Goal: Find specific fact: Find specific fact

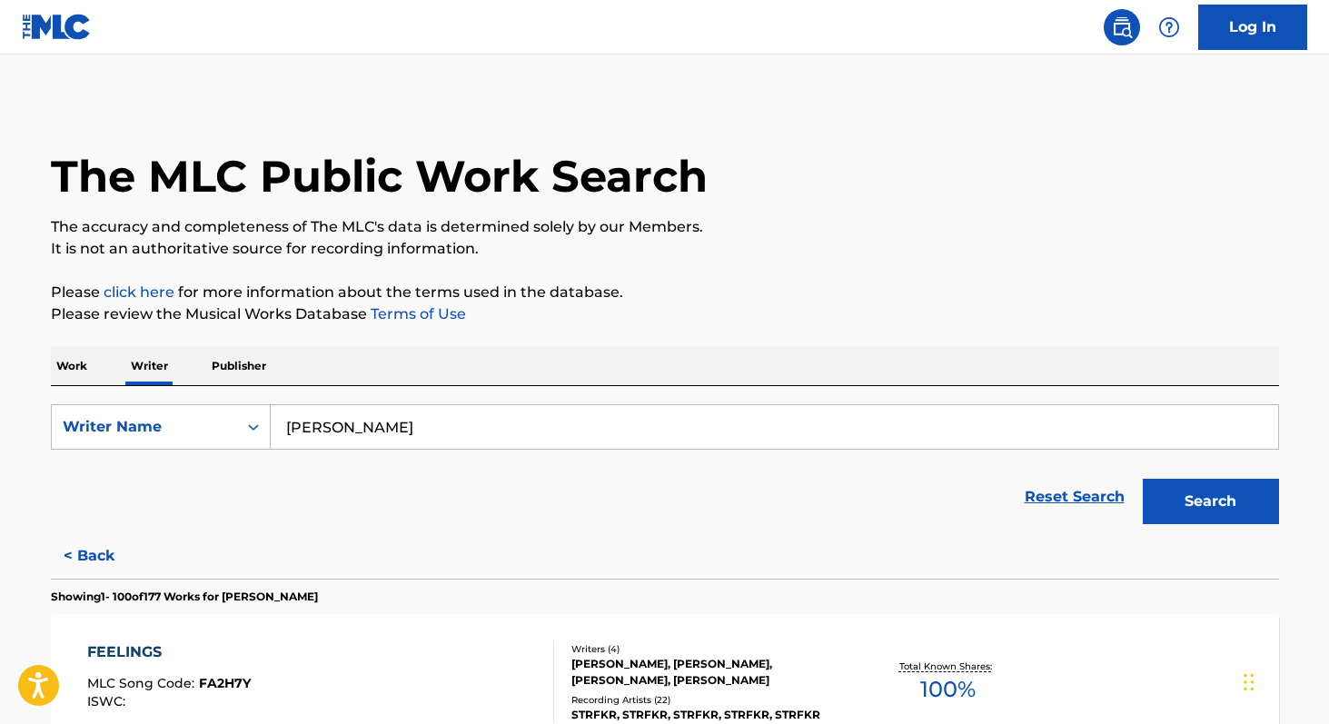
click at [78, 362] on p "Work" at bounding box center [72, 366] width 42 height 38
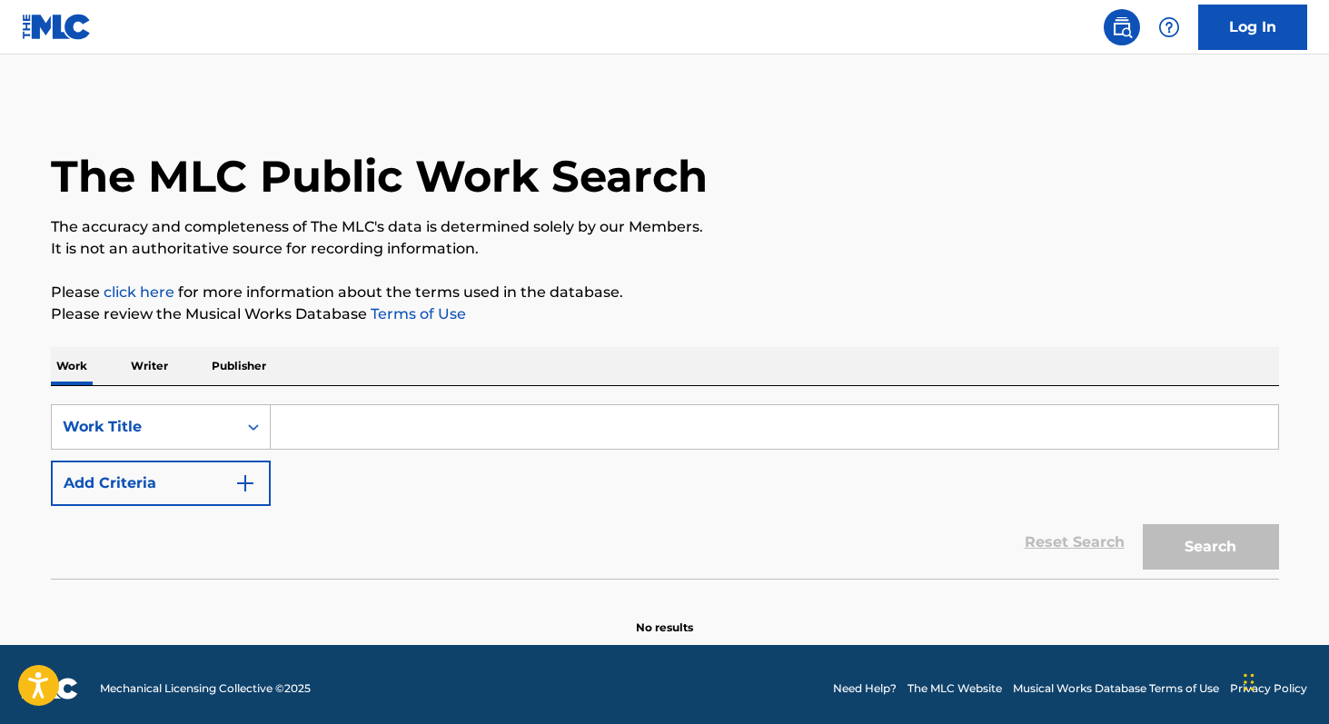
click at [362, 436] on input "Search Form" at bounding box center [774, 427] width 1007 height 44
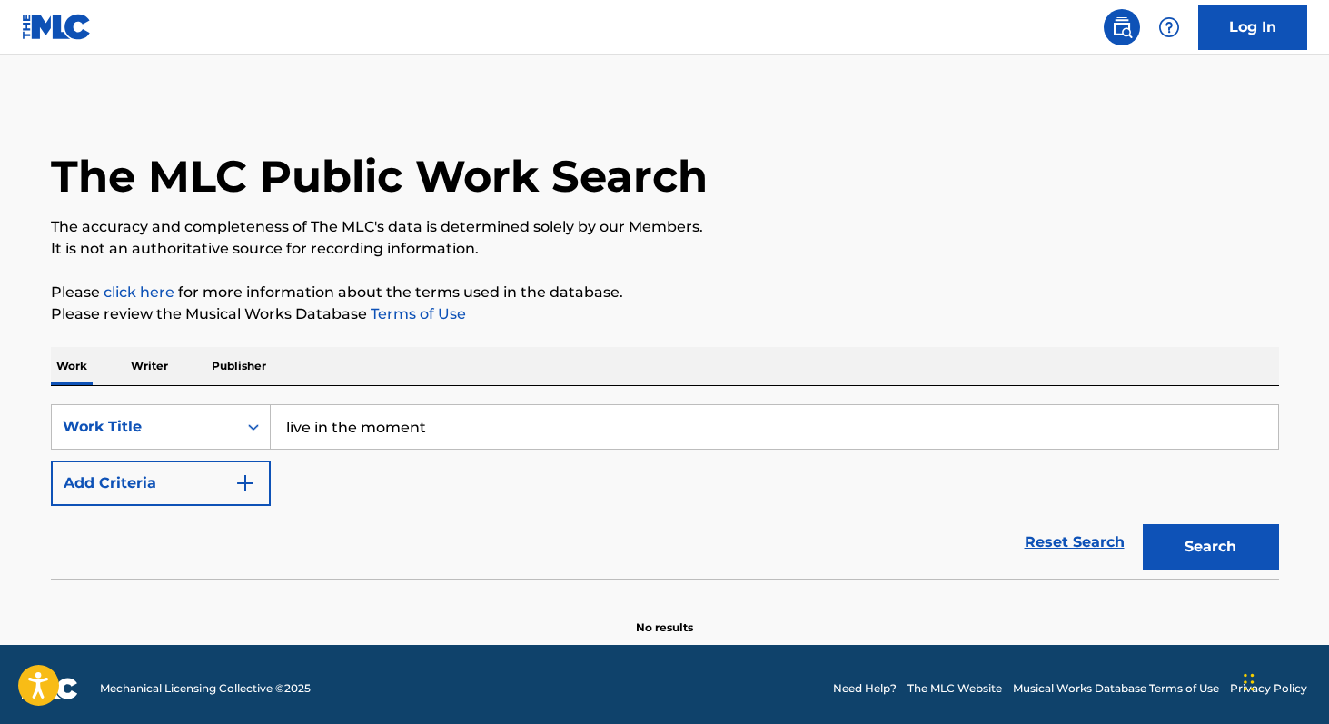
type input "live in the moment"
click at [1143, 524] on button "Search" at bounding box center [1211, 546] width 136 height 45
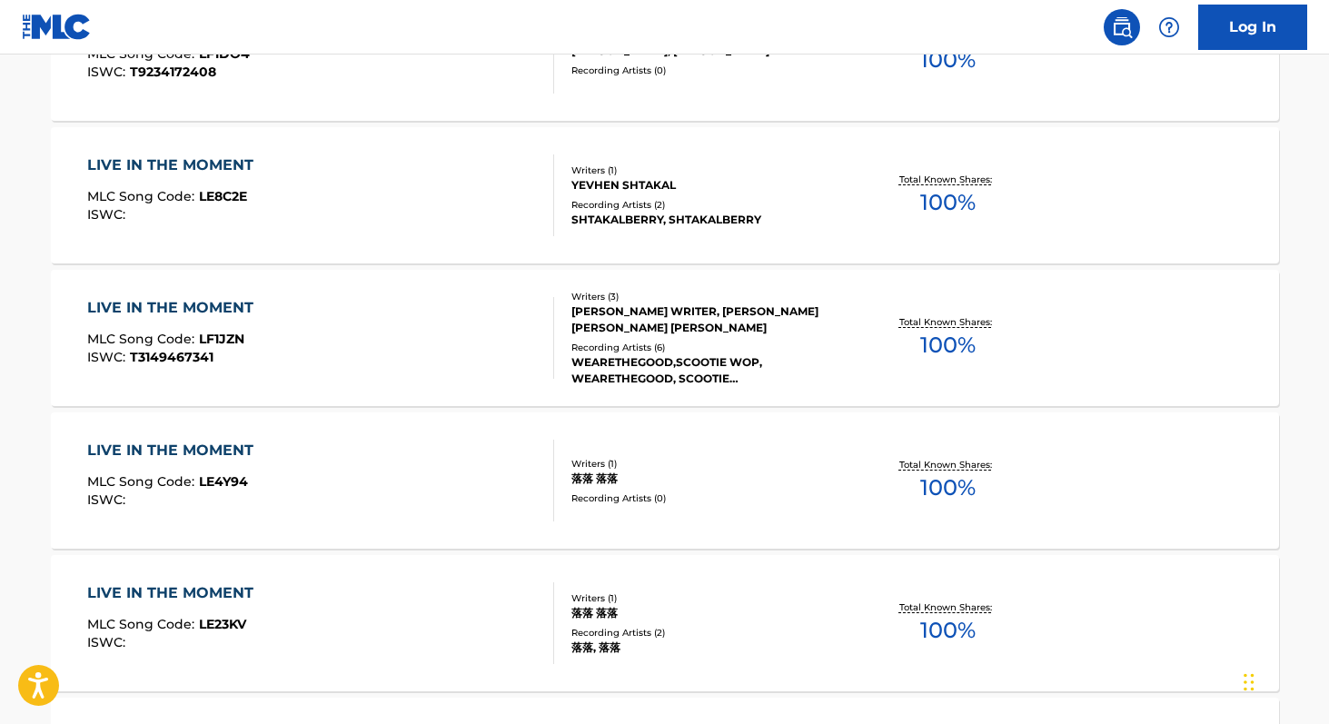
scroll to position [1500, 0]
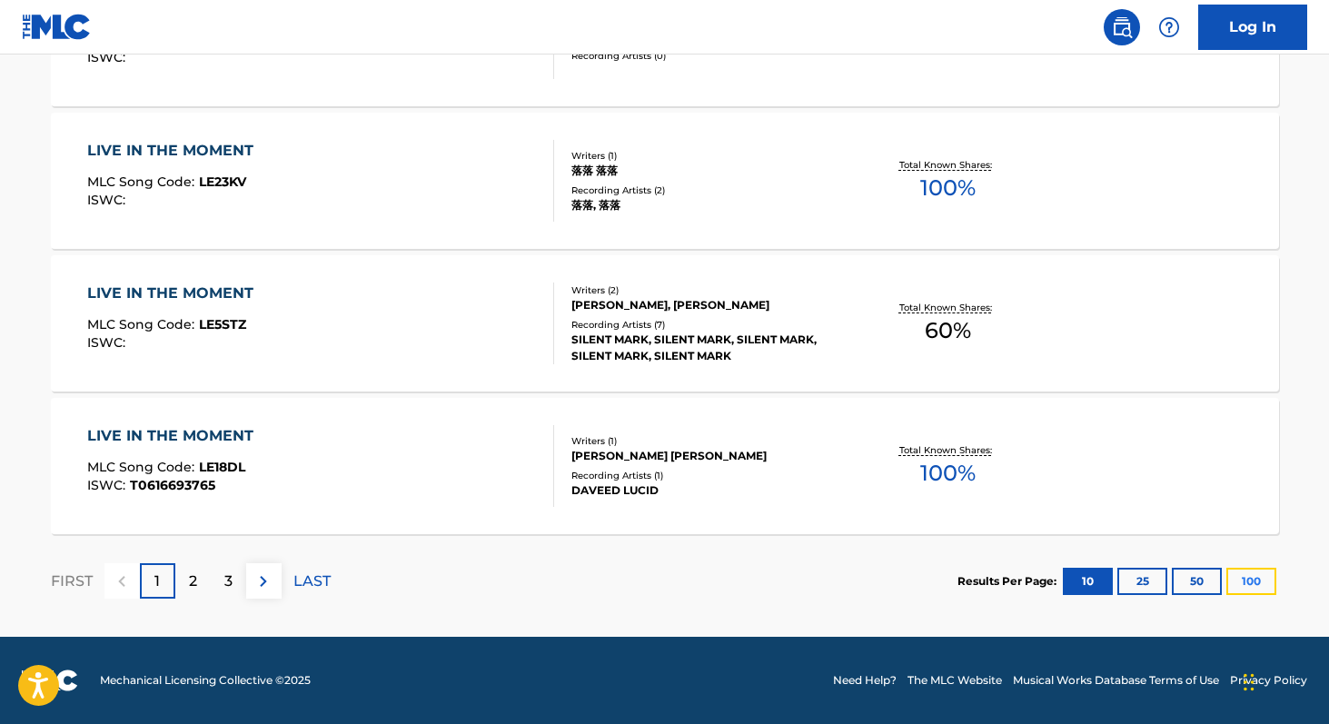
click at [1261, 579] on button "100" at bounding box center [1251, 581] width 50 height 27
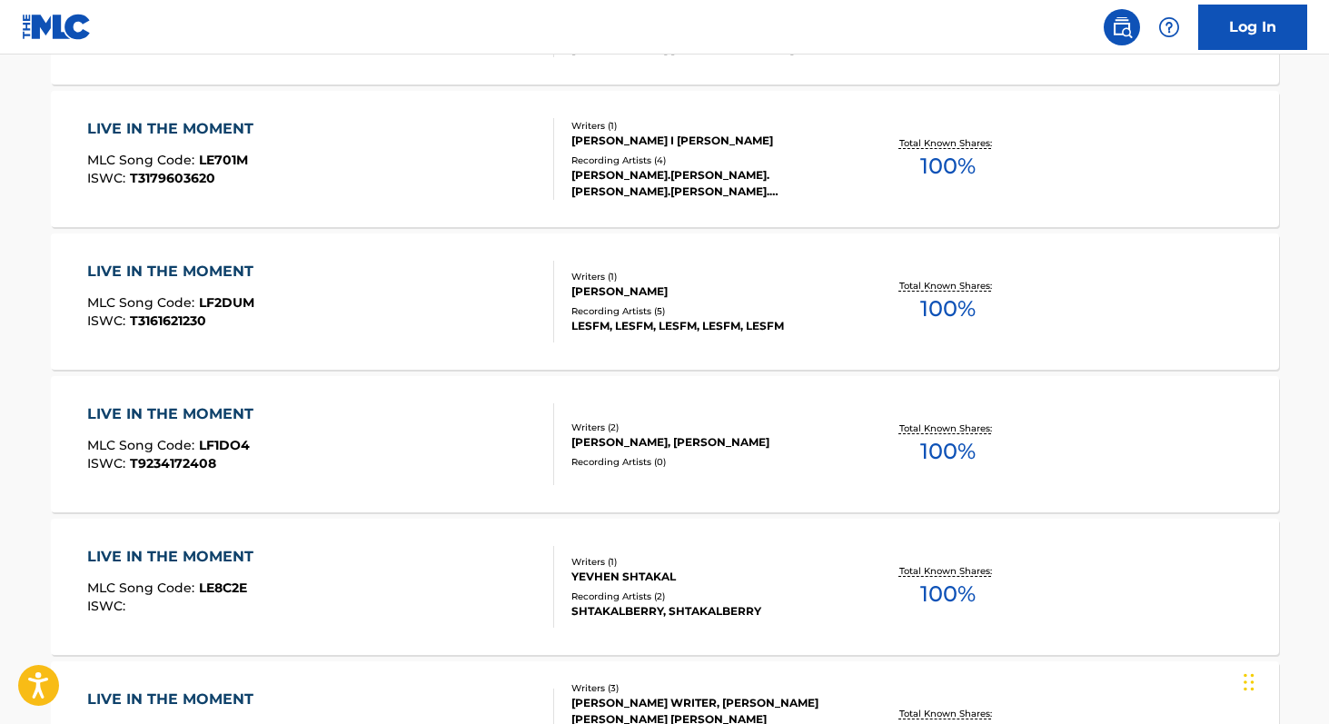
scroll to position [0, 0]
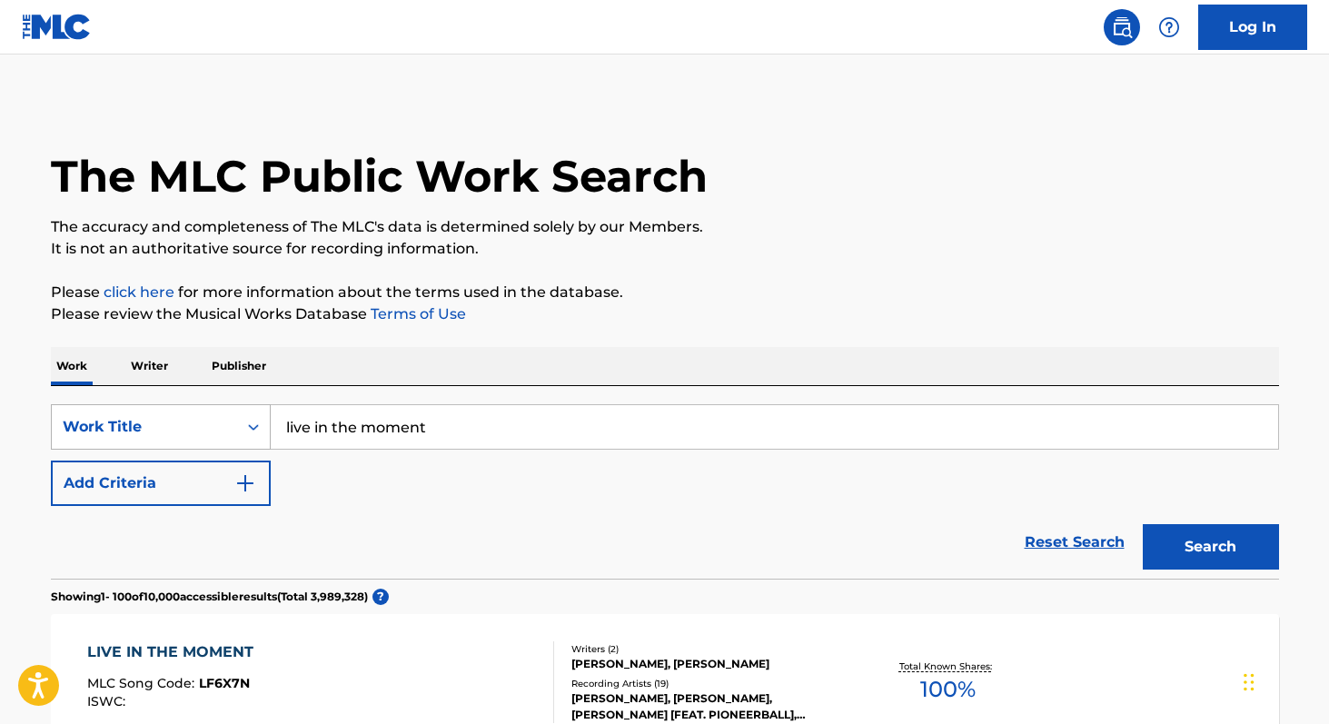
click at [263, 427] on div "Search Form" at bounding box center [253, 427] width 33 height 33
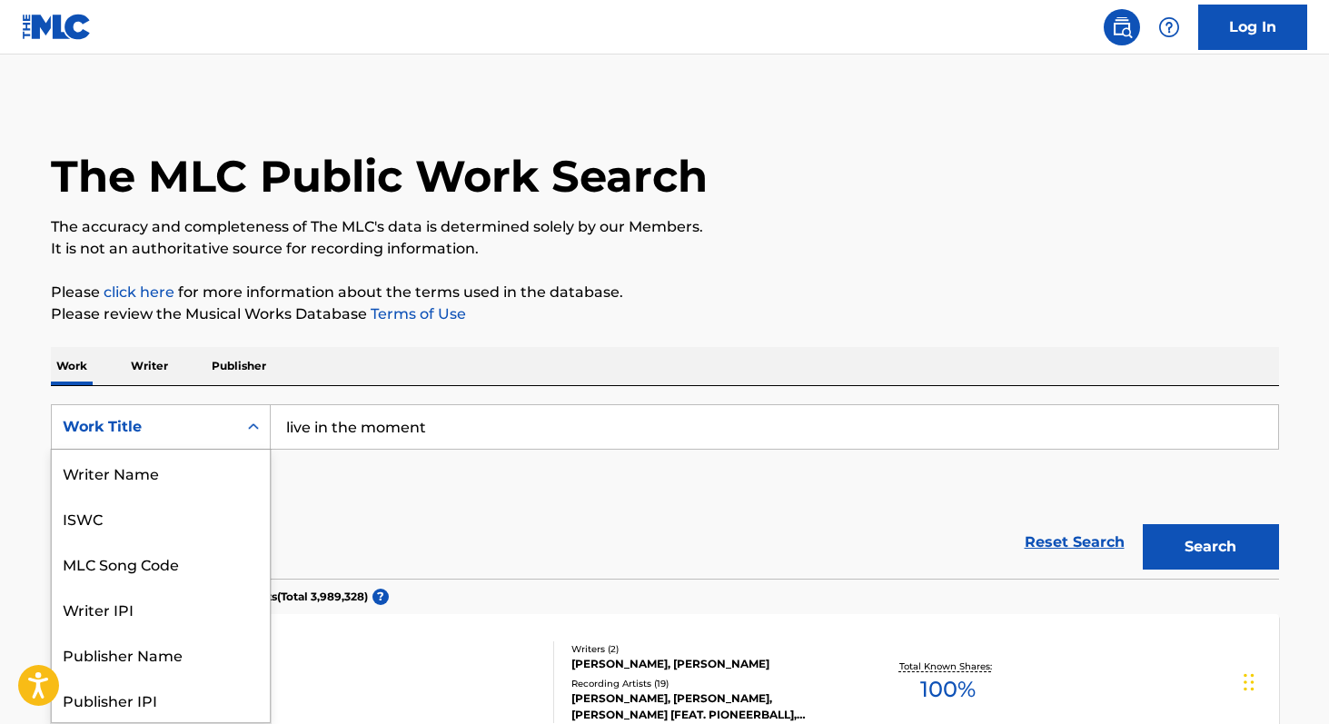
scroll to position [91, 0]
click at [232, 484] on div "MLC Song Code" at bounding box center [161, 472] width 218 height 45
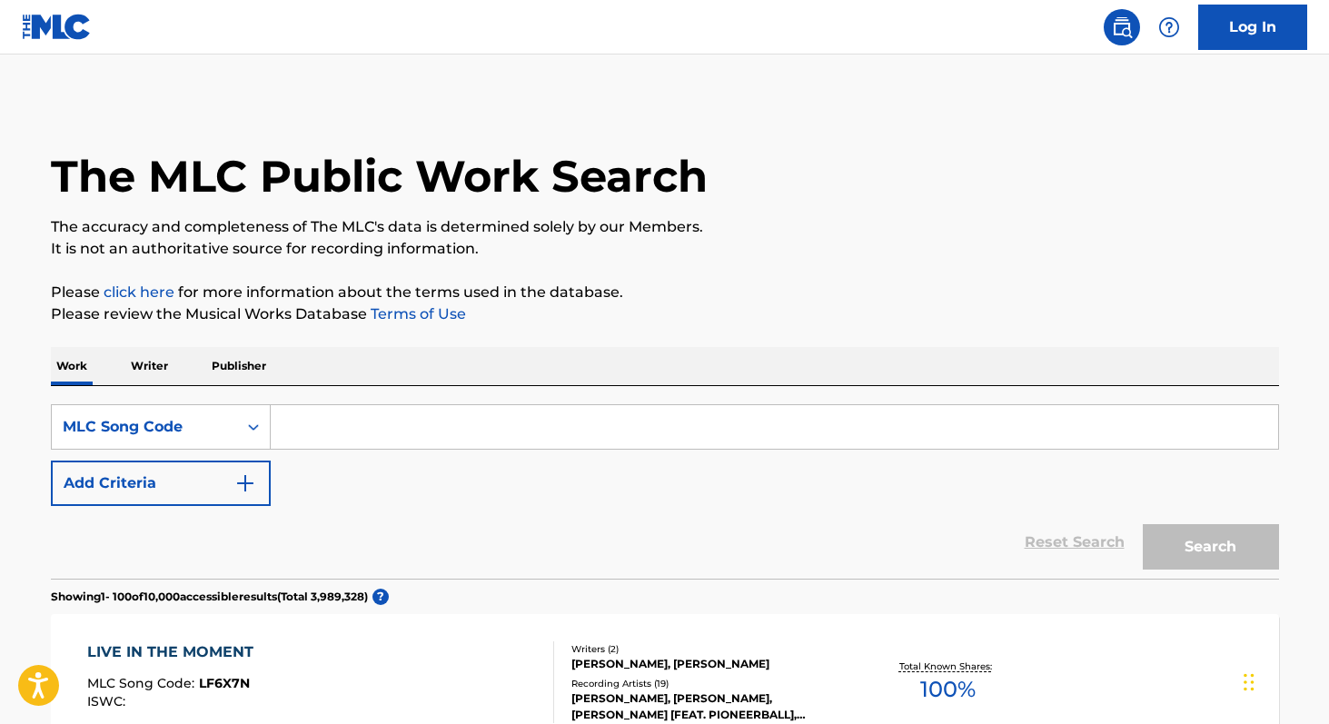
click at [355, 431] on input "Search Form" at bounding box center [774, 427] width 1007 height 44
paste input "FVA2G6"
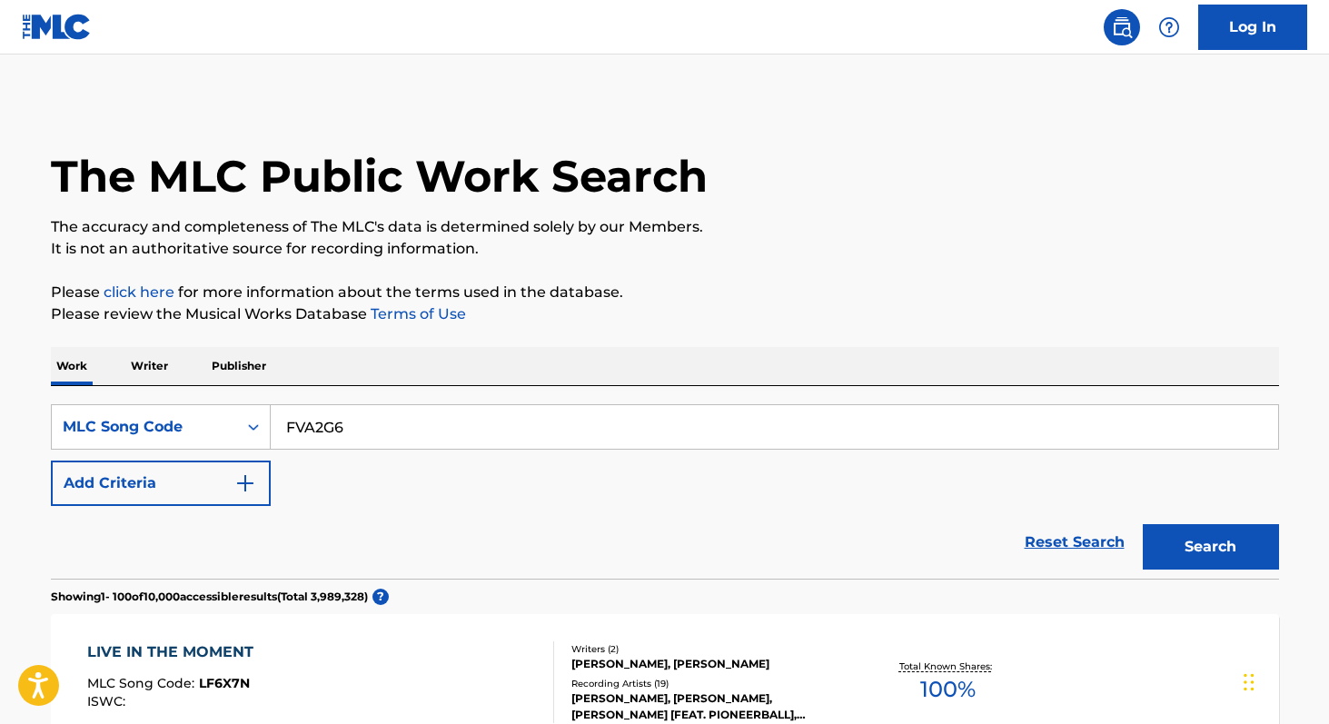
type input "FVA2G6"
click at [1143, 524] on button "Search" at bounding box center [1211, 546] width 136 height 45
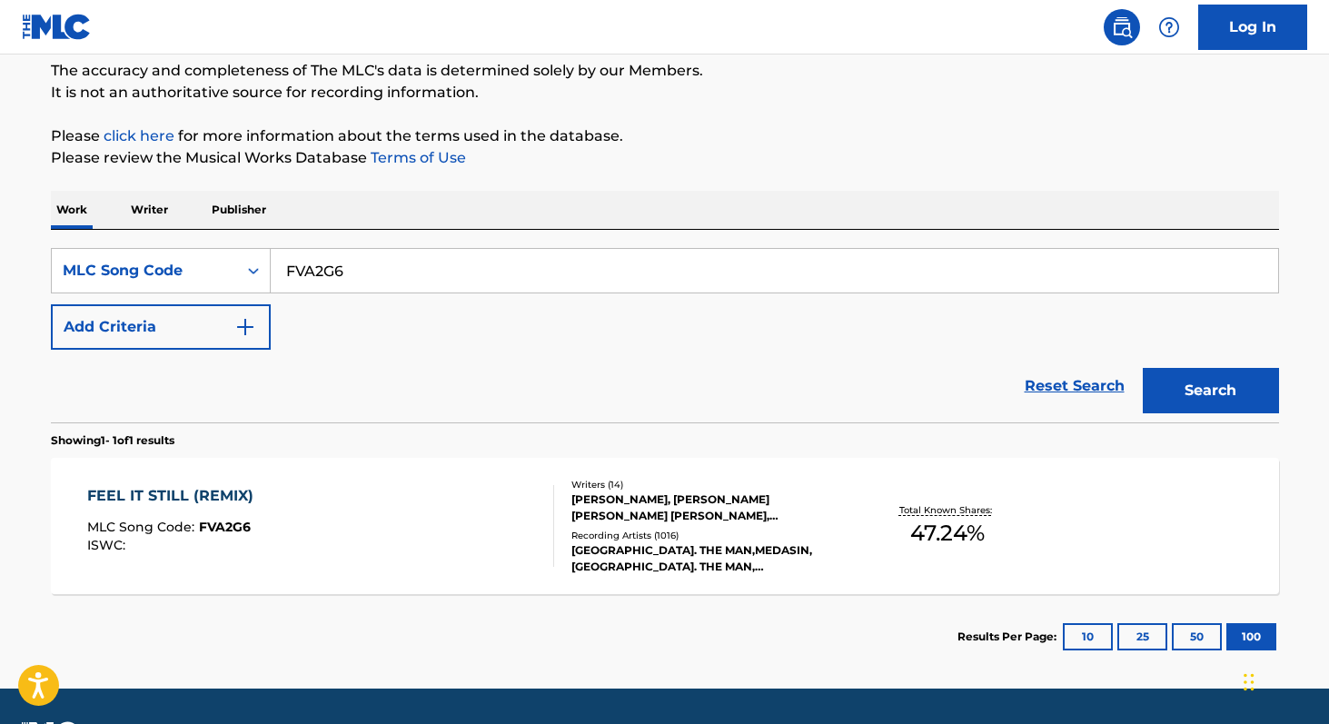
scroll to position [208, 0]
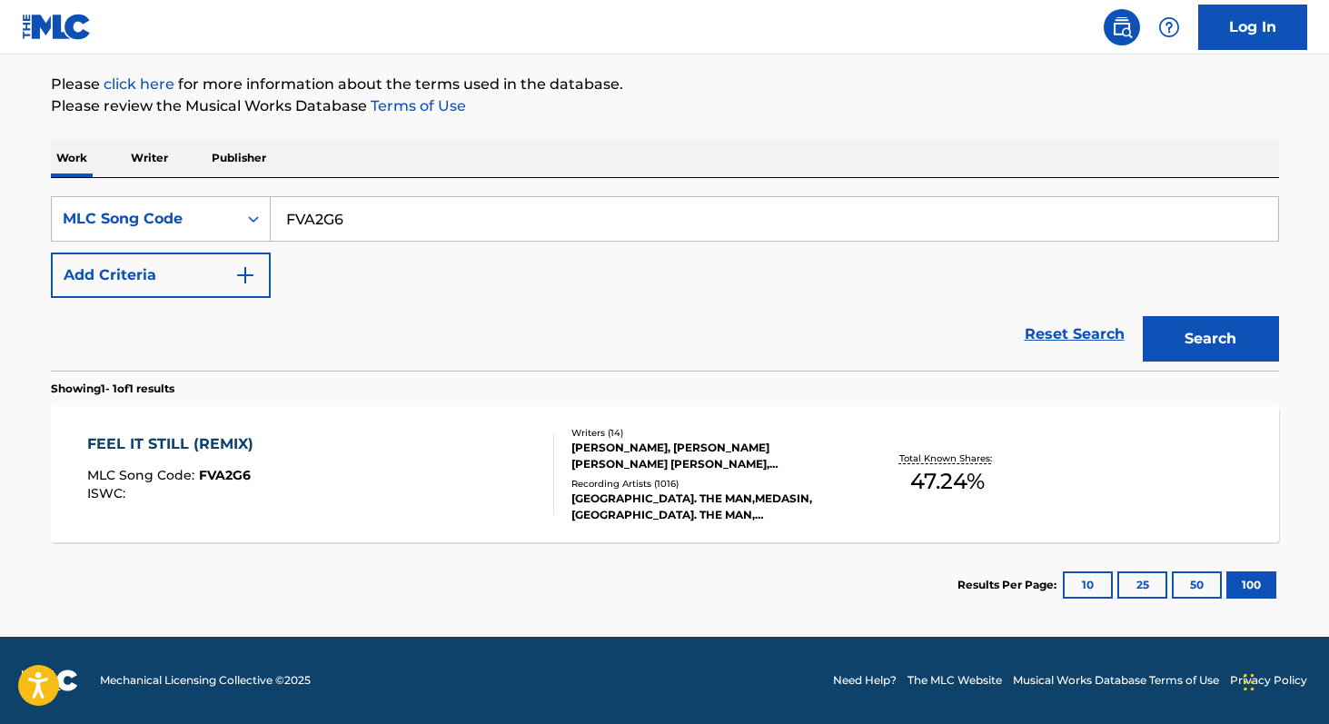
click at [460, 470] on div "FEEL IT STILL (REMIX) MLC Song Code : FVA2G6 ISWC :" at bounding box center [320, 474] width 467 height 82
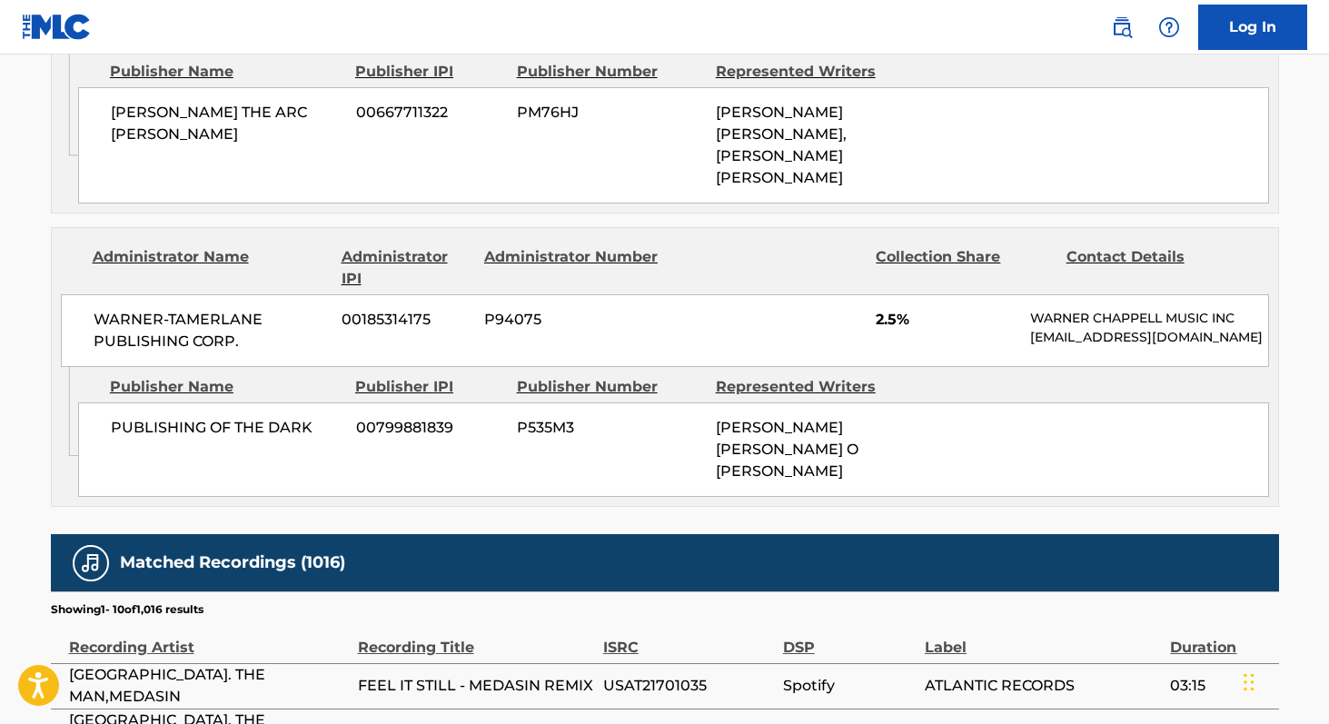
scroll to position [3476, 0]
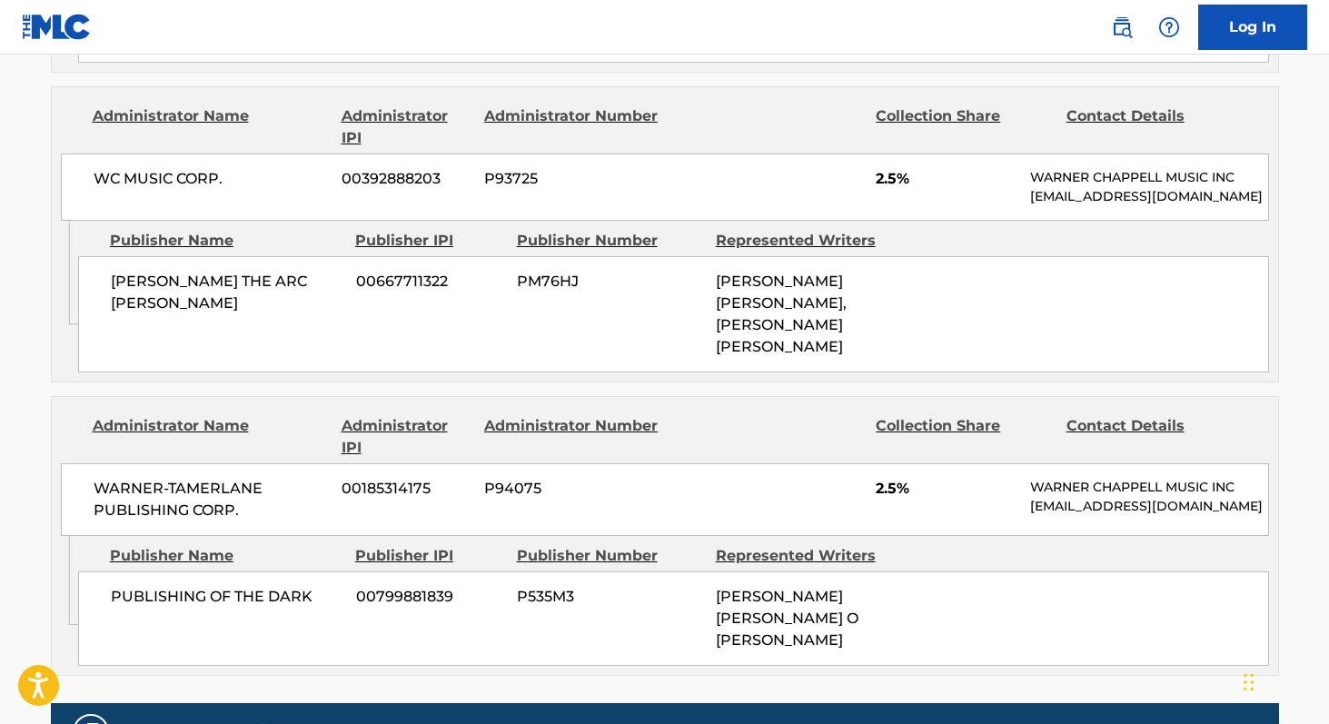
scroll to position [3455, 0]
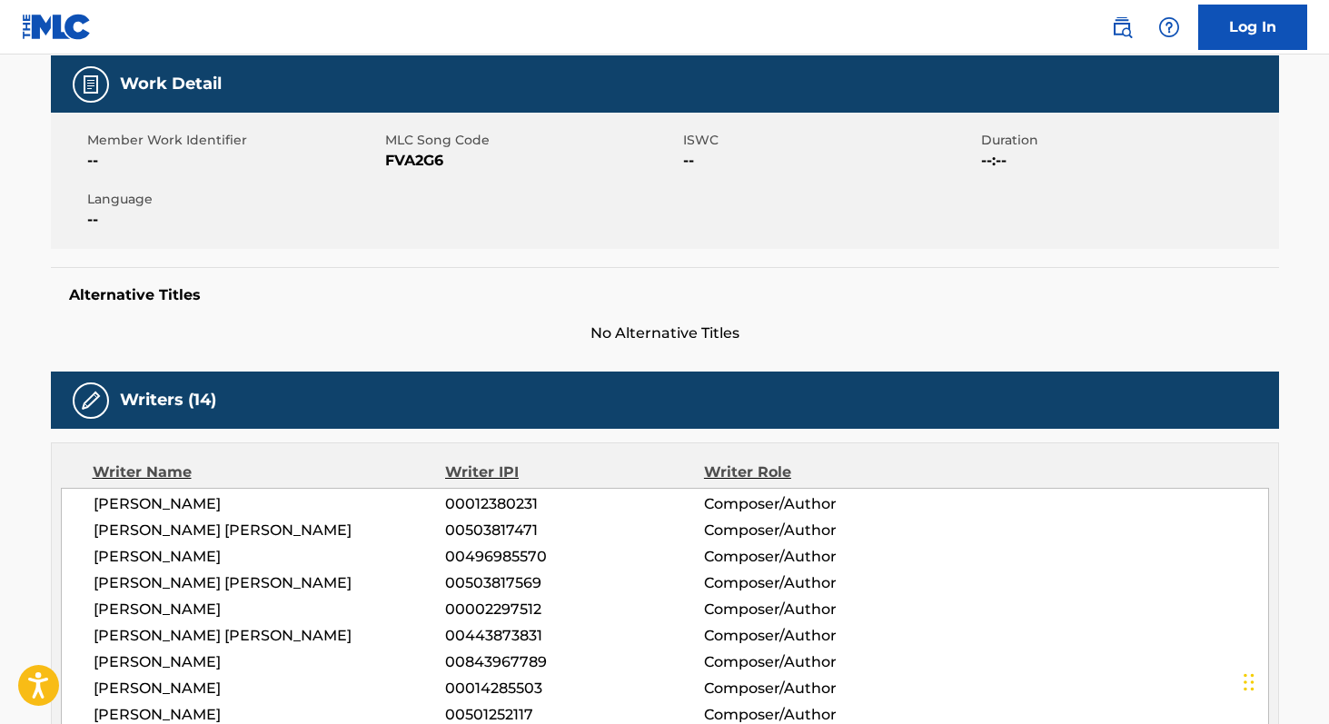
scroll to position [0, 0]
